Goal: Task Accomplishment & Management: Use online tool/utility

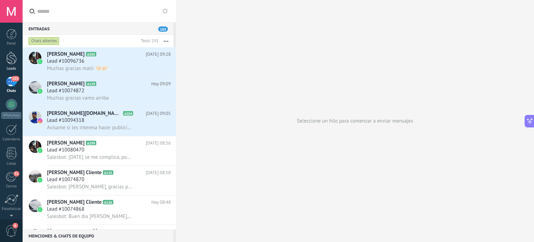
click at [4, 54] on link "Leads" at bounding box center [11, 60] width 23 height 19
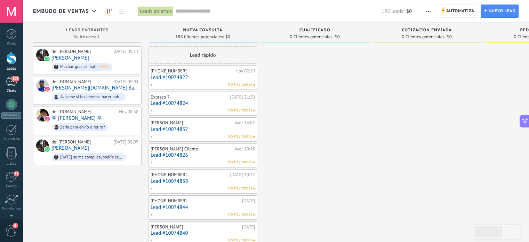
click at [14, 82] on div "103" at bounding box center [11, 81] width 11 height 10
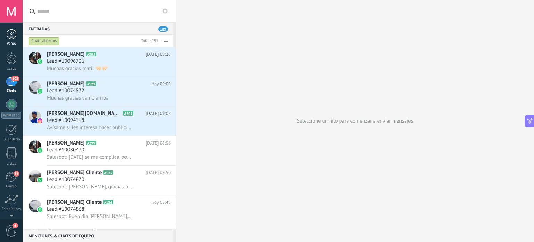
click at [6, 34] on div at bounding box center [11, 34] width 10 height 10
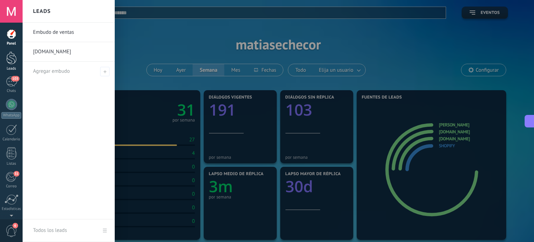
click at [8, 62] on div at bounding box center [11, 57] width 10 height 13
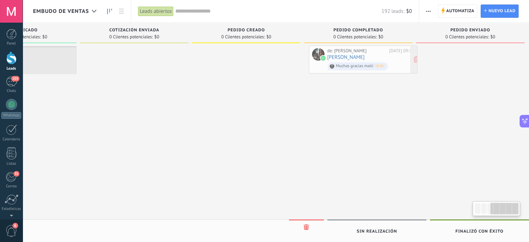
scroll to position [0, 298]
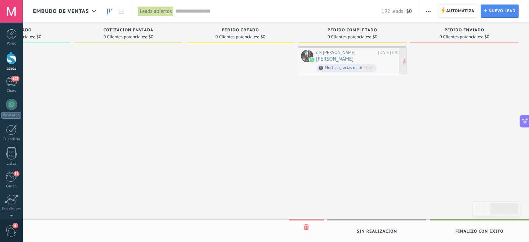
drag, startPoint x: 88, startPoint y: 56, endPoint x: 355, endPoint y: 59, distance: 267.7
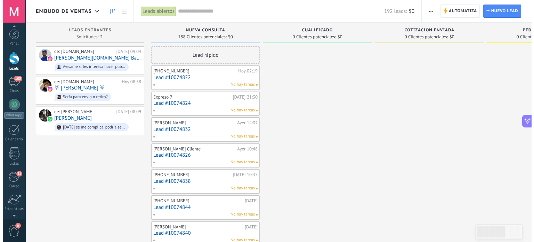
scroll to position [47, 0]
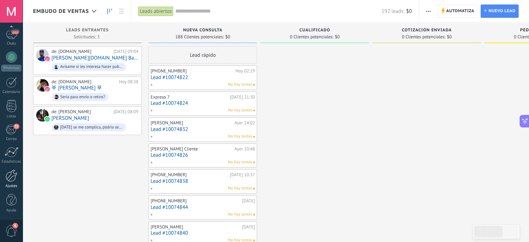
click at [10, 179] on div at bounding box center [12, 175] width 12 height 12
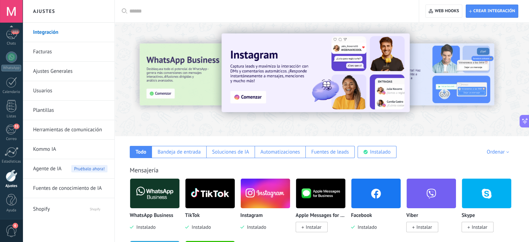
click at [47, 149] on link "Kommo IA" at bounding box center [70, 148] width 74 height 19
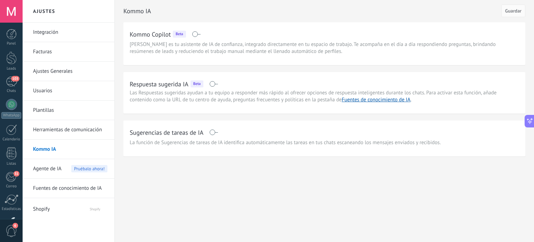
scroll to position [418, 0]
click at [46, 33] on link "Integración" at bounding box center [70, 32] width 74 height 19
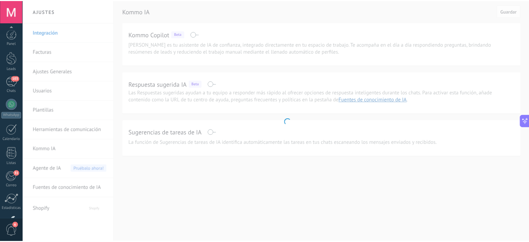
scroll to position [47, 0]
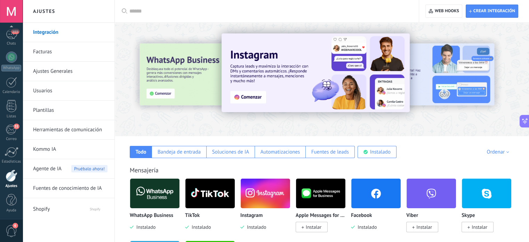
click at [40, 51] on link "Facturas" at bounding box center [70, 51] width 74 height 19
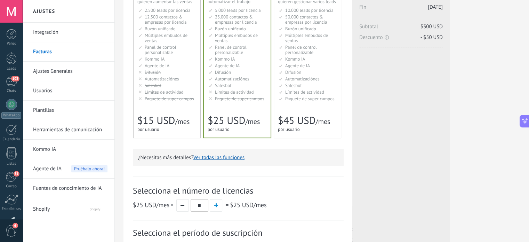
scroll to position [82, 0]
click at [48, 188] on link "Fuentes de conocimiento de IA" at bounding box center [70, 187] width 74 height 19
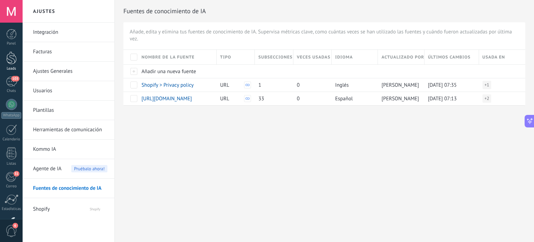
click at [7, 61] on div at bounding box center [11, 57] width 10 height 13
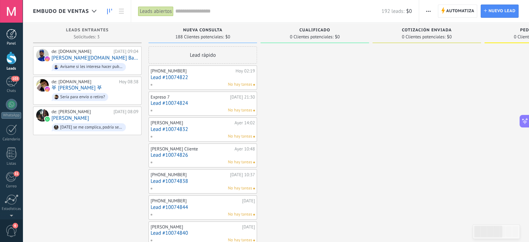
click at [7, 36] on div at bounding box center [11, 34] width 10 height 10
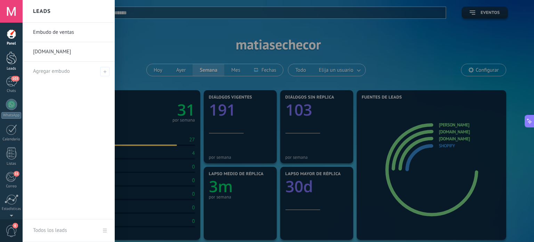
click at [11, 60] on div at bounding box center [11, 57] width 10 height 13
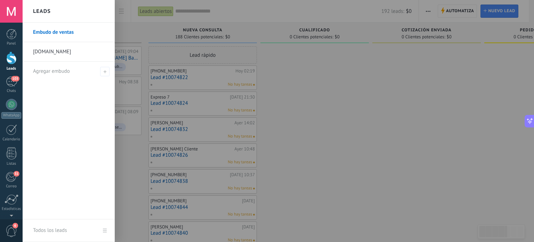
click at [61, 32] on link "Embudo de ventas" at bounding box center [70, 32] width 75 height 19
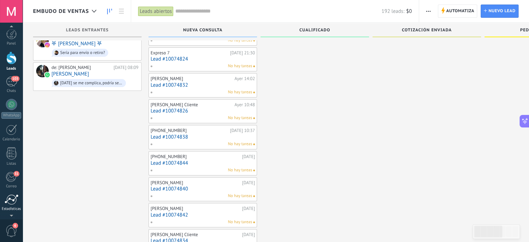
scroll to position [47, 0]
click at [13, 178] on div at bounding box center [12, 175] width 12 height 12
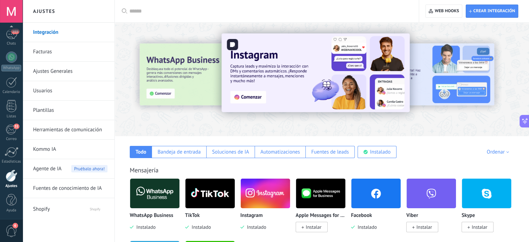
click at [309, 52] on img at bounding box center [315, 72] width 188 height 79
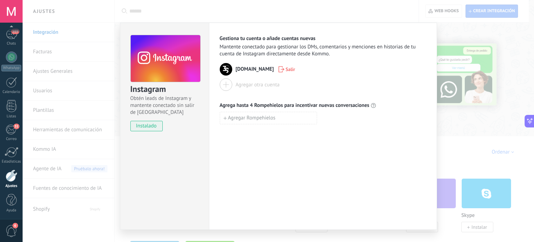
click at [81, 84] on div "Instagram Obtén leads de Instagram y mantente conectado sin salir de Kommo inst…" at bounding box center [278, 121] width 511 height 242
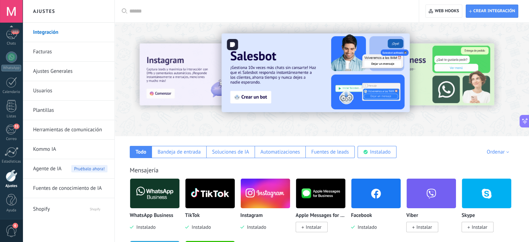
click at [341, 67] on img at bounding box center [315, 72] width 188 height 79
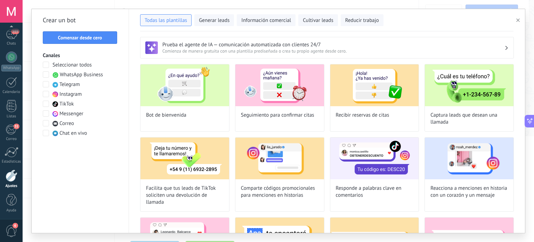
click at [47, 96] on span at bounding box center [46, 94] width 6 height 6
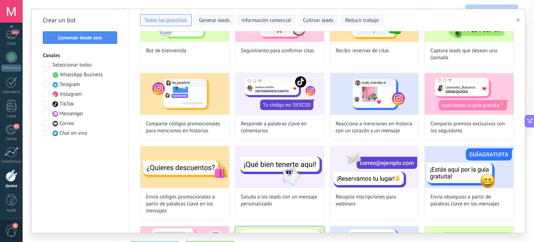
scroll to position [49, 0]
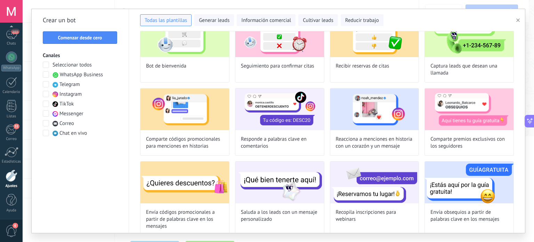
click at [44, 96] on span at bounding box center [46, 94] width 6 height 6
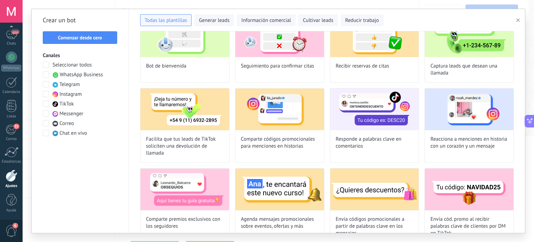
click at [46, 76] on span at bounding box center [46, 74] width 6 height 6
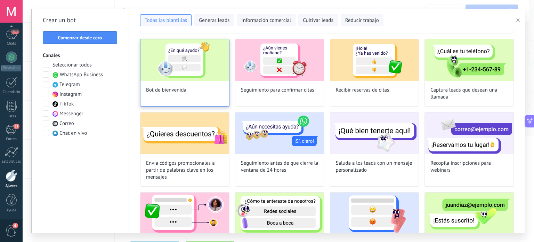
scroll to position [0, 0]
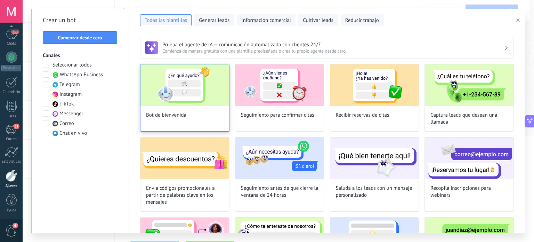
click at [187, 97] on img at bounding box center [184, 85] width 89 height 42
type input "**********"
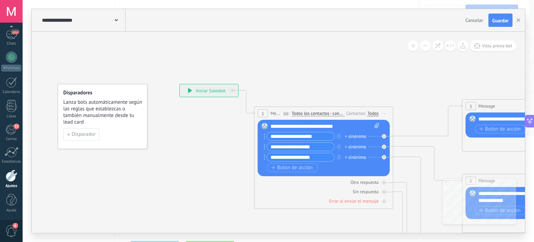
click at [319, 135] on input "**********" at bounding box center [300, 136] width 67 height 8
click at [318, 146] on input "**********" at bounding box center [300, 147] width 67 height 8
click at [318, 157] on input "**********" at bounding box center [300, 157] width 67 height 8
